Goal: Information Seeking & Learning: Learn about a topic

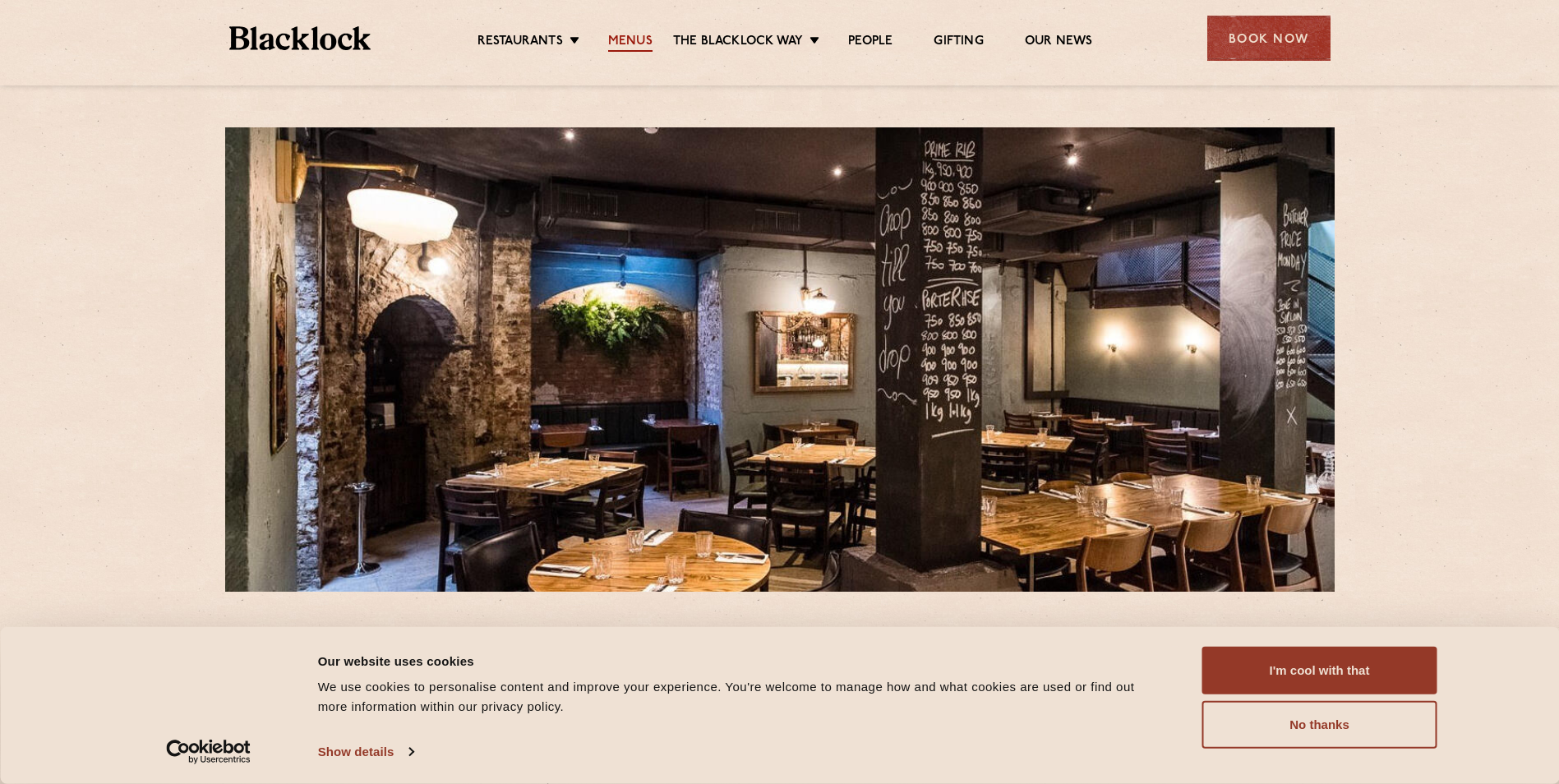
click at [625, 39] on link "Menus" at bounding box center [630, 42] width 44 height 18
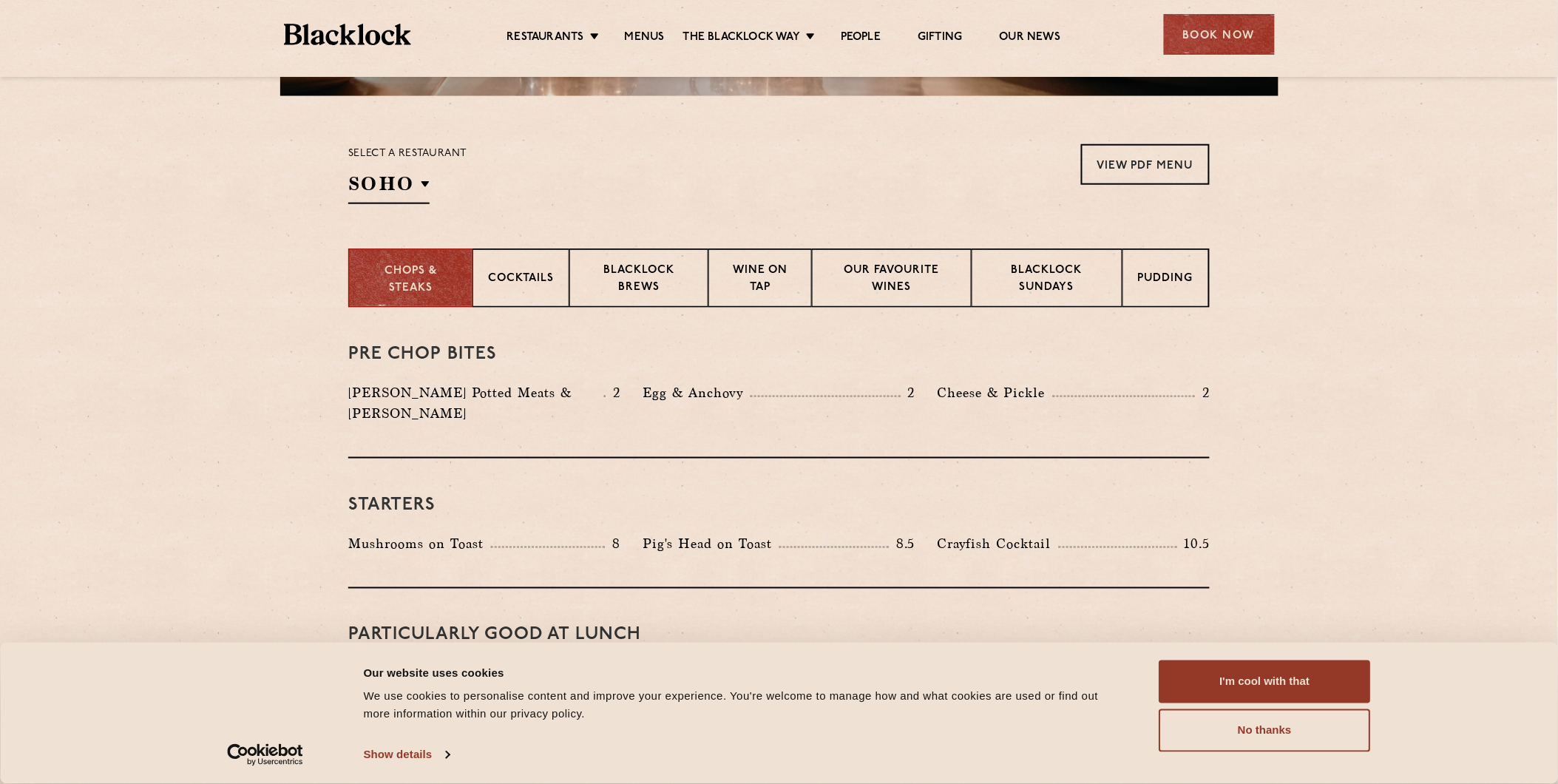
scroll to position [271, 0]
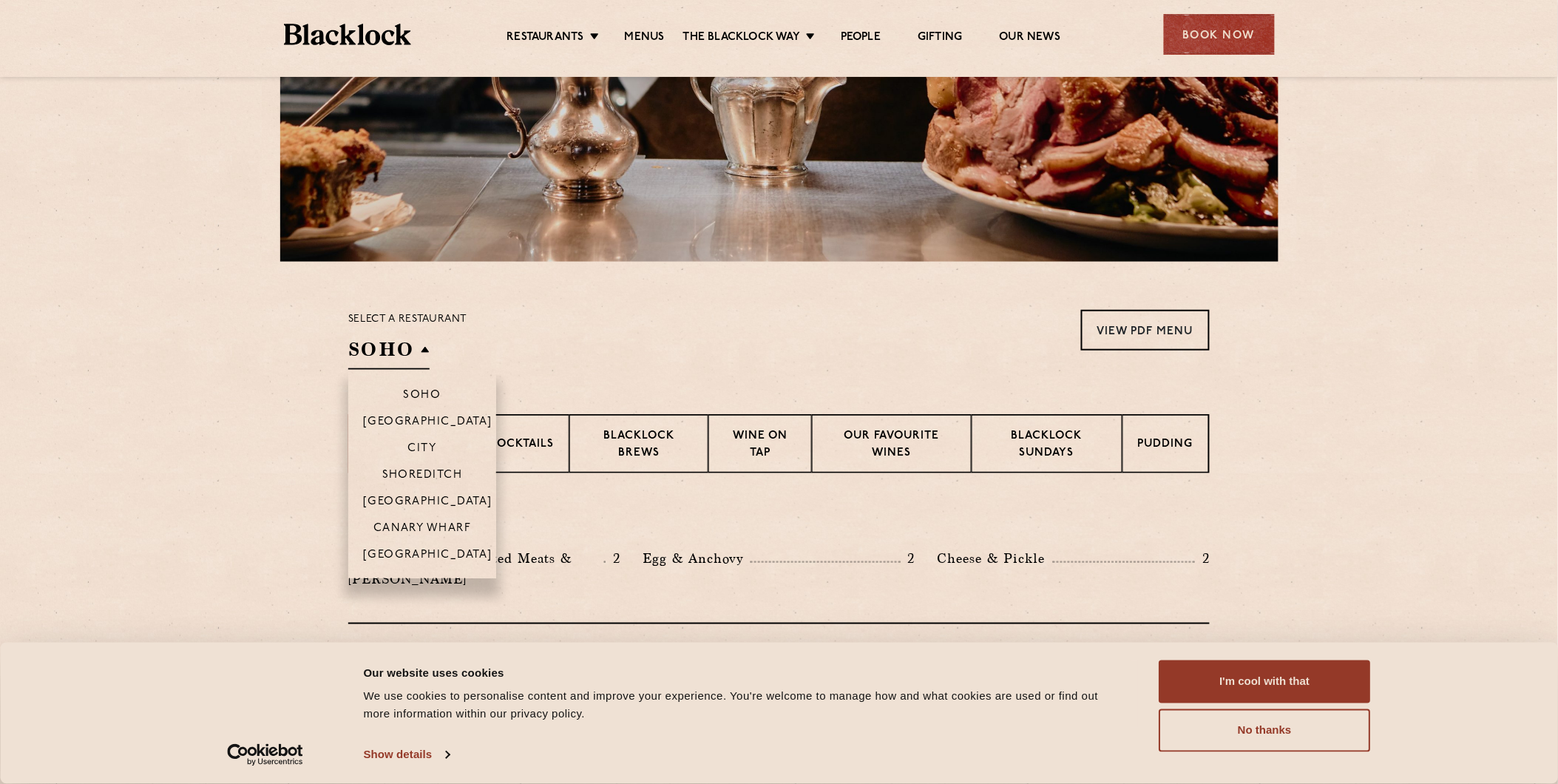
click at [400, 351] on h2 "SOHO" at bounding box center [389, 353] width 81 height 34
click at [433, 447] on p "City" at bounding box center [422, 449] width 28 height 15
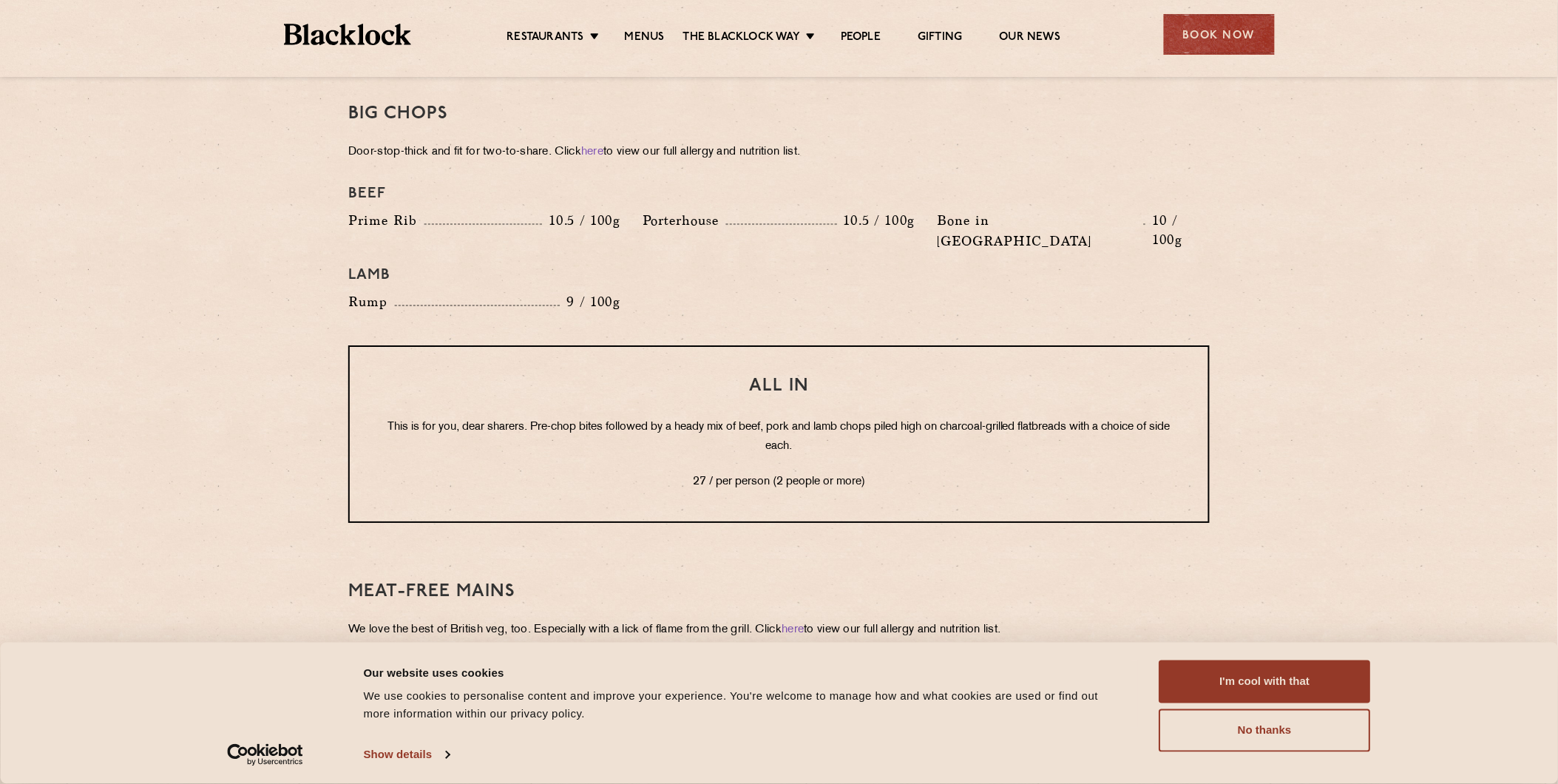
scroll to position [1667, 0]
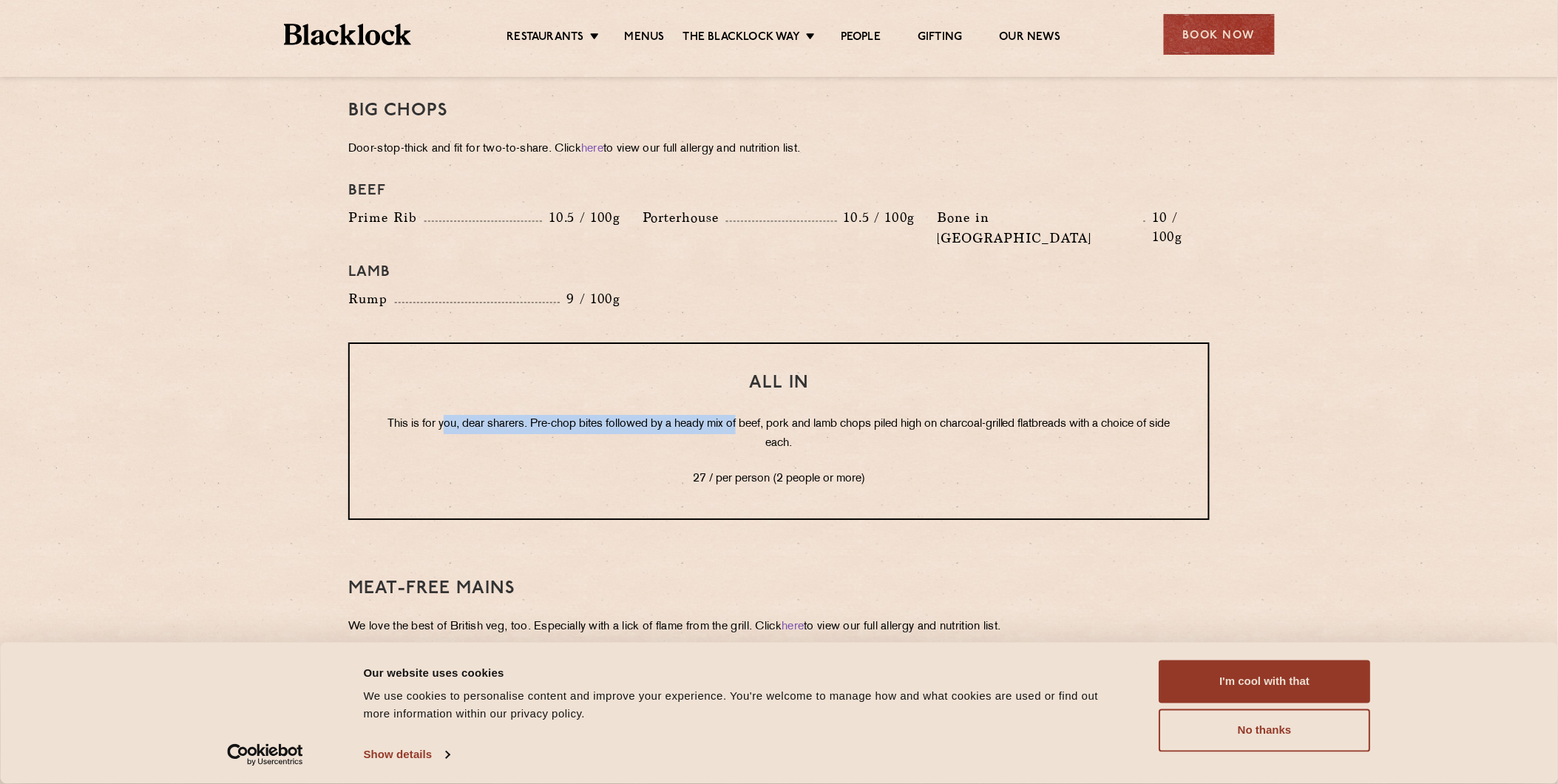
drag, startPoint x: 532, startPoint y: 386, endPoint x: 745, endPoint y: 379, distance: 213.1
click at [745, 415] on p "This is for you, dear sharers. Pre-chop bites followed by a heady mix of beef, …" at bounding box center [779, 434] width 800 height 39
drag, startPoint x: 745, startPoint y: 379, endPoint x: 812, endPoint y: 379, distance: 67.0
click at [812, 415] on p "This is for you, dear sharers. Pre-chop bites followed by a heady mix of beef, …" at bounding box center [779, 434] width 800 height 39
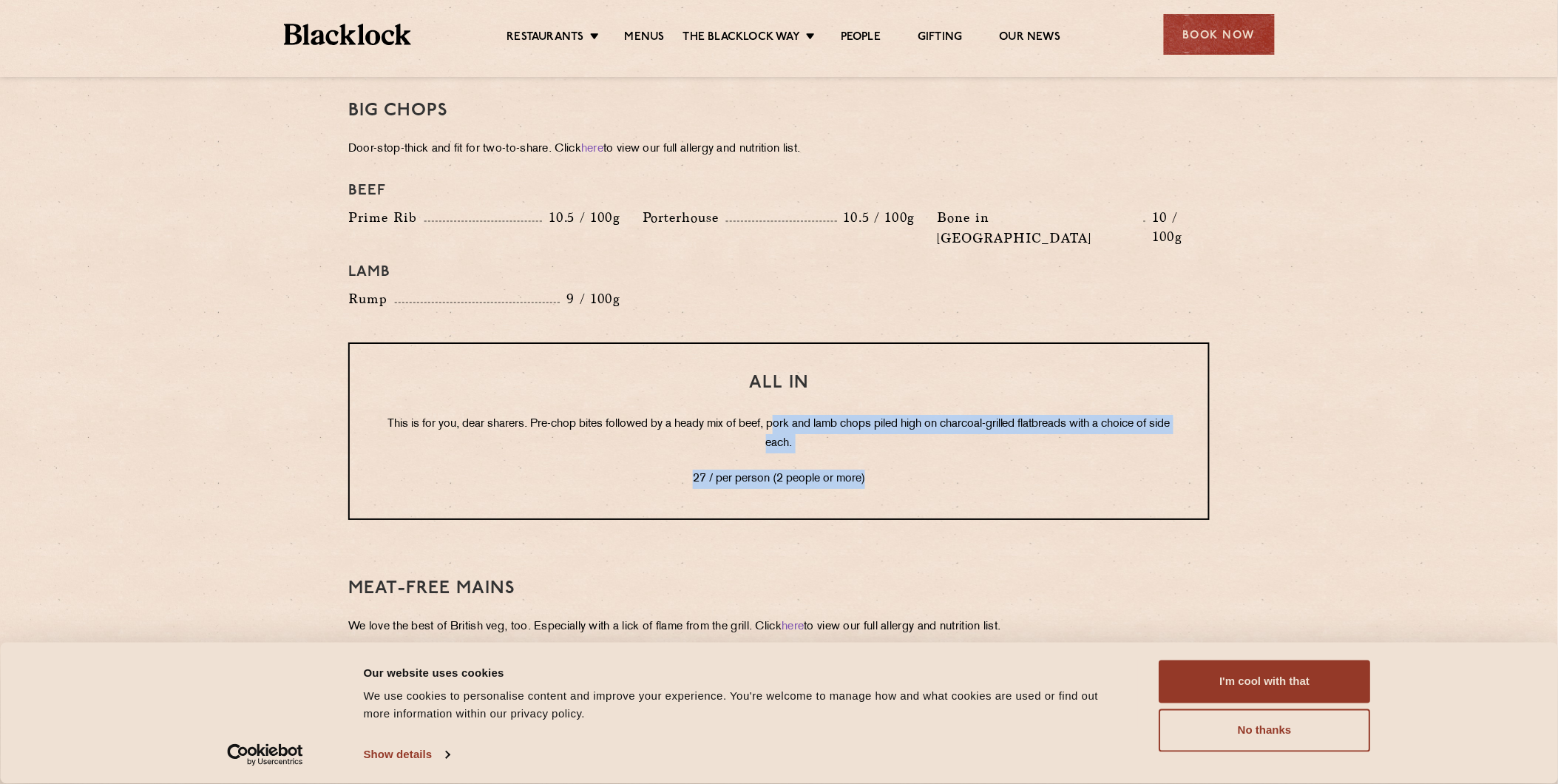
drag, startPoint x: 784, startPoint y: 374, endPoint x: 876, endPoint y: 410, distance: 98.8
click at [876, 410] on div "All In This is for you, dear sharers. Pre-chop bites followed by a heady mix of…" at bounding box center [779, 431] width 862 height 178
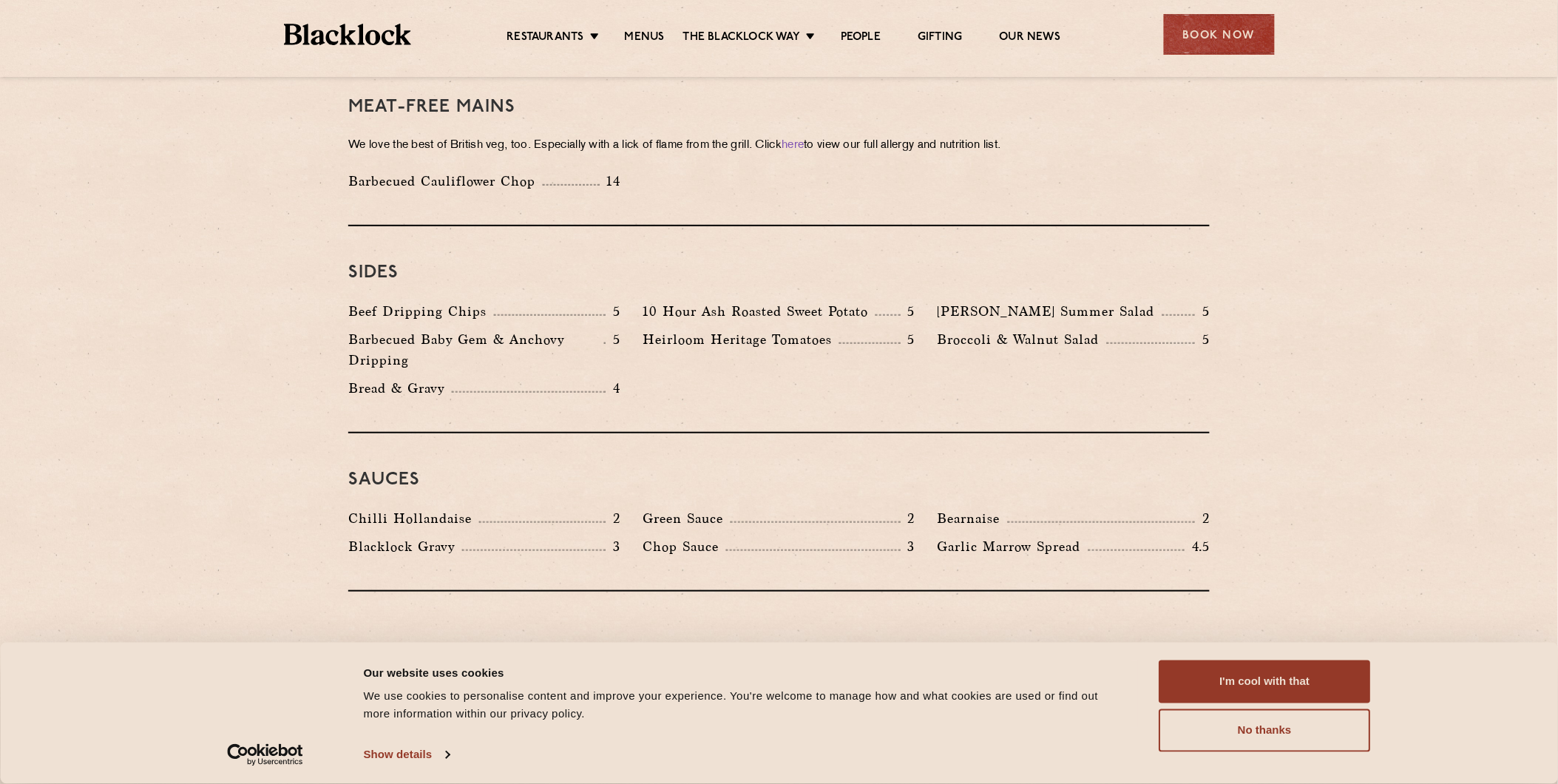
scroll to position [1930, 0]
